Goal: Book appointment/travel/reservation

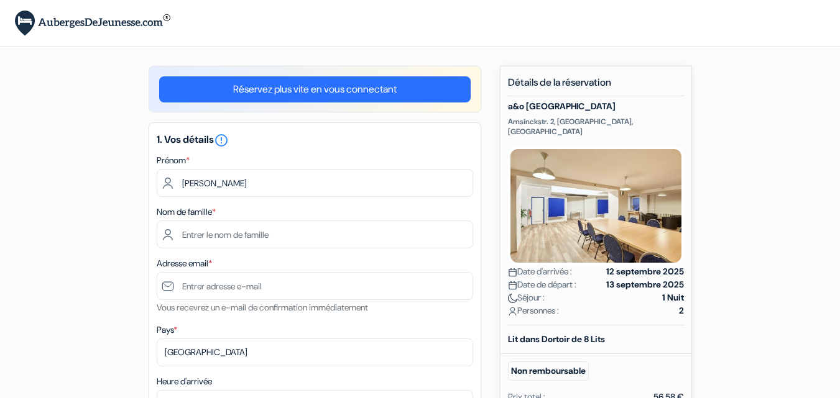
type input "[PERSON_NAME]"
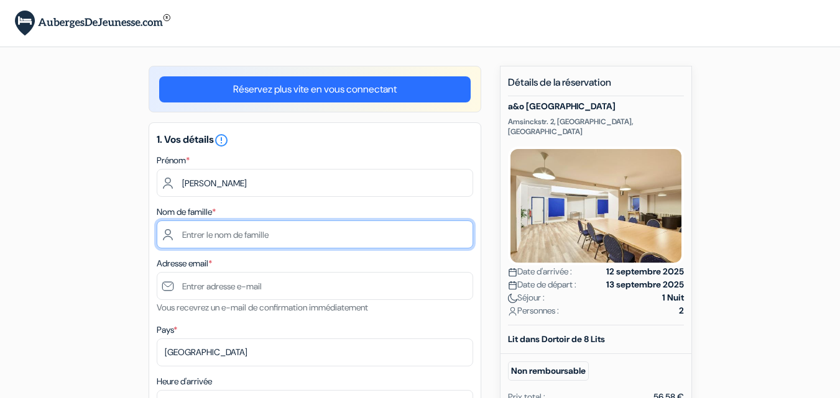
click at [300, 233] on input "text" at bounding box center [315, 235] width 316 height 28
type input "escot"
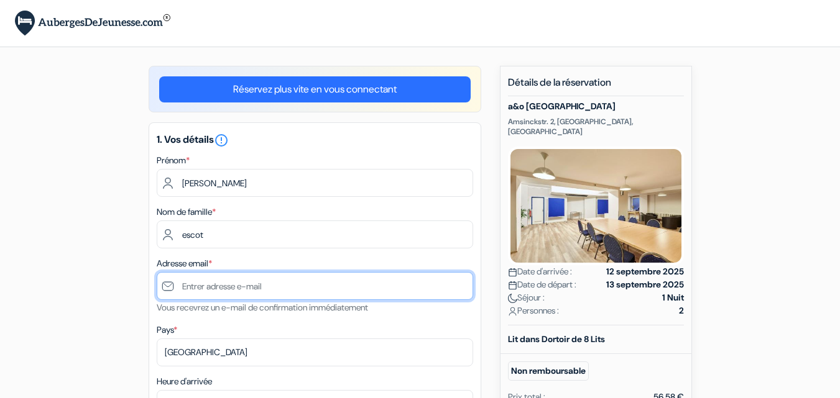
click at [275, 278] on input "text" at bounding box center [315, 286] width 316 height 28
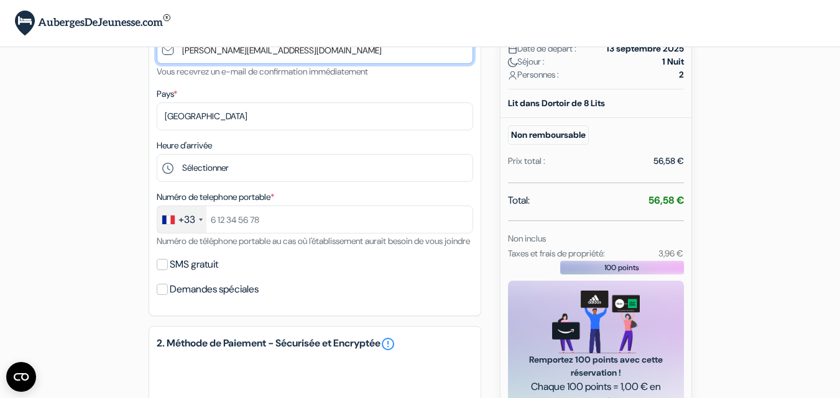
scroll to position [238, 0]
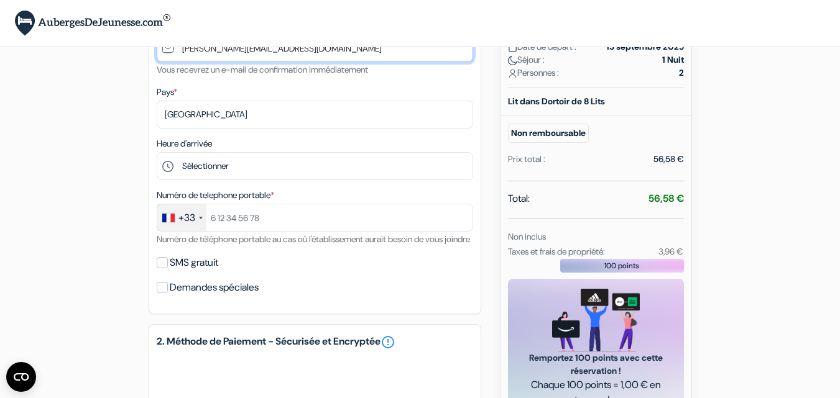
type input "[PERSON_NAME][EMAIL_ADDRESS][DOMAIN_NAME]"
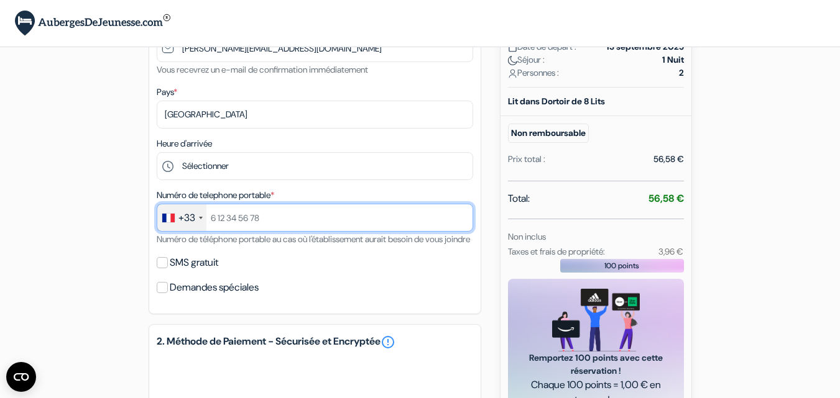
click at [372, 211] on input "text" at bounding box center [315, 218] width 316 height 28
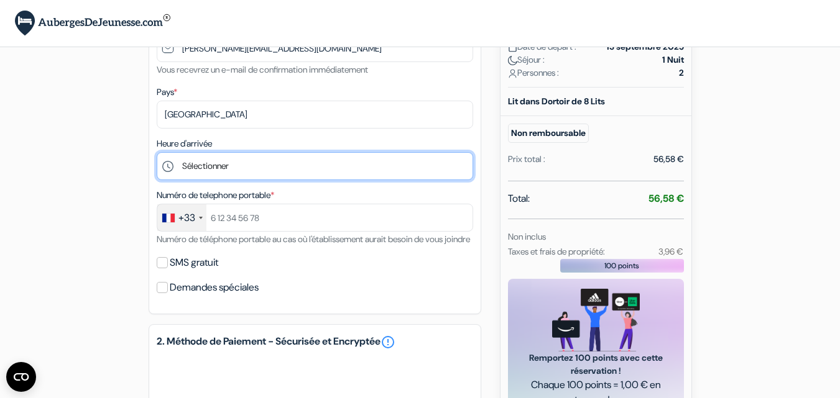
click at [357, 175] on select "Sélectionner 15:00 16:00 17:00 18:00 19:00 20:00 21:00 22:00 23:00 0:00" at bounding box center [315, 166] width 316 height 28
select select "15"
click at [157, 152] on select "Sélectionner 15:00 16:00 17:00 18:00 19:00 20:00 21:00 22:00 23:00 0:00" at bounding box center [315, 166] width 316 height 28
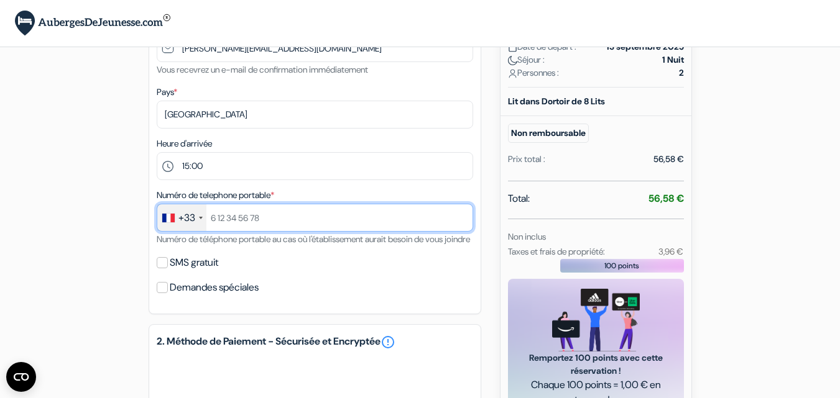
click at [319, 209] on input "text" at bounding box center [315, 218] width 316 height 28
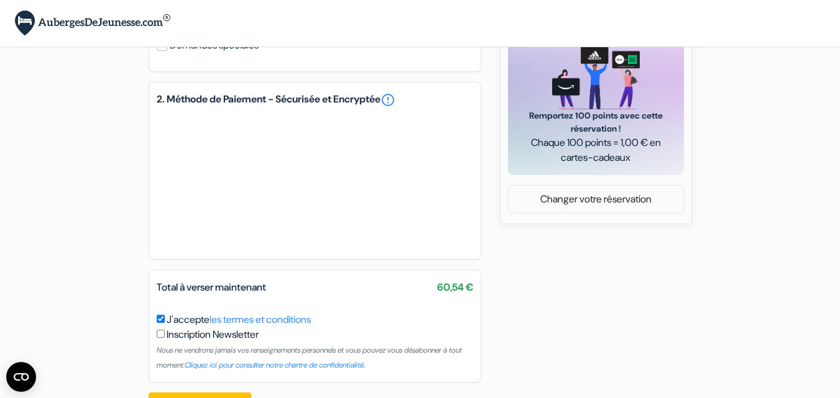
scroll to position [496, 0]
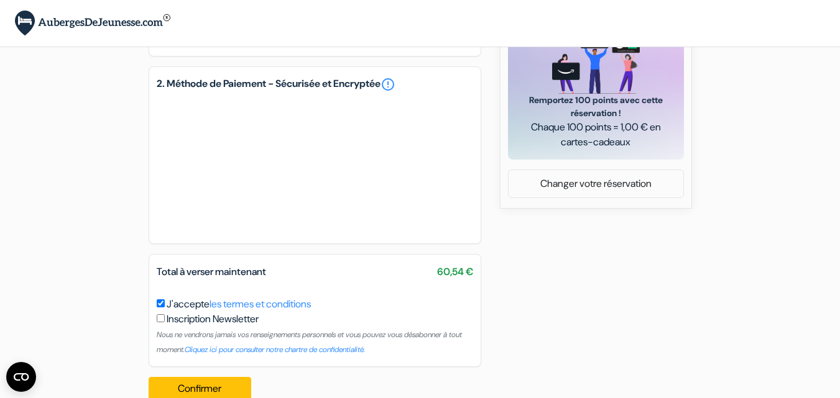
type input "632751460"
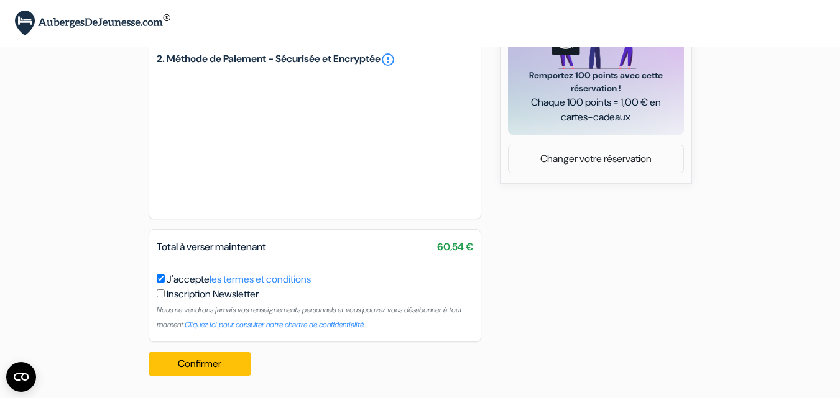
scroll to position [536, 0]
click at [205, 369] on button "Confirmer Loading..." at bounding box center [200, 364] width 103 height 24
